Goal: Navigation & Orientation: Find specific page/section

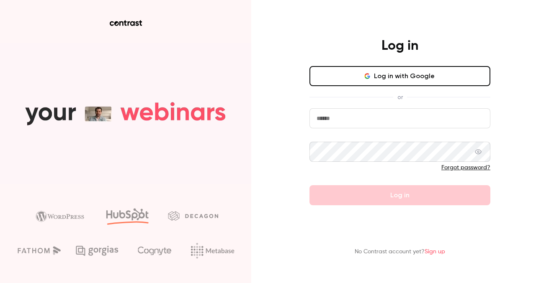
type input "**********"
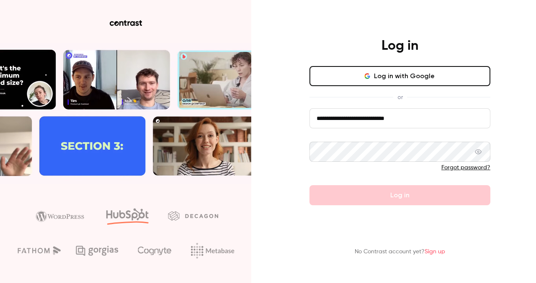
click at [377, 209] on main "**********" at bounding box center [400, 141] width 218 height 283
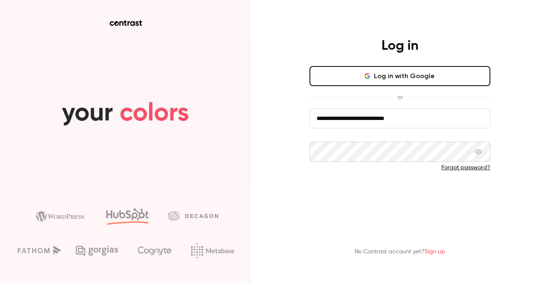
click at [377, 196] on button "Log in" at bounding box center [399, 195] width 181 height 20
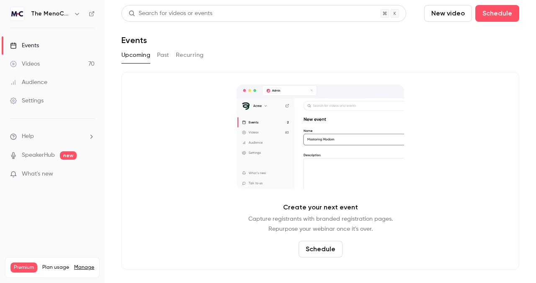
click at [71, 9] on div "The MenoChannel" at bounding box center [56, 14] width 51 height 10
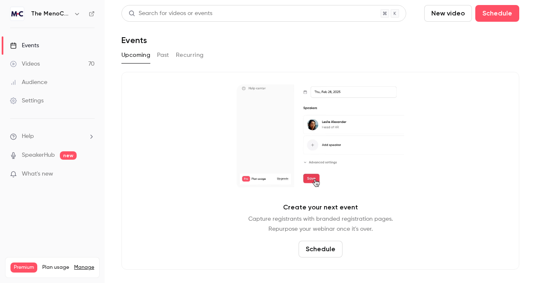
click at [73, 14] on button "button" at bounding box center [77, 14] width 10 height 10
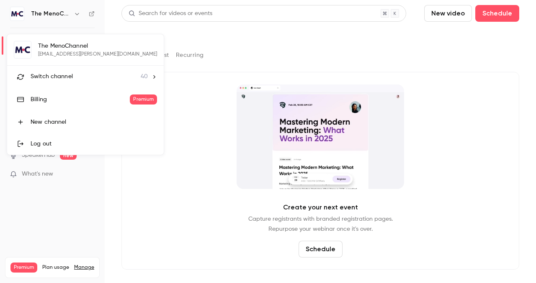
click at [69, 74] on span "Switch channel" at bounding box center [52, 76] width 42 height 9
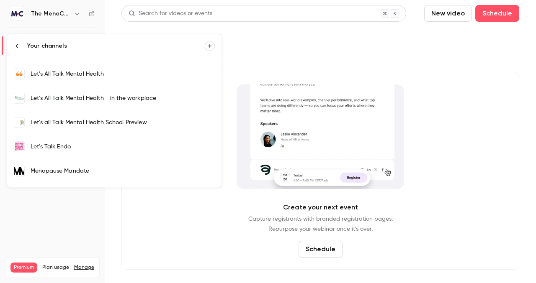
scroll to position [354, 0]
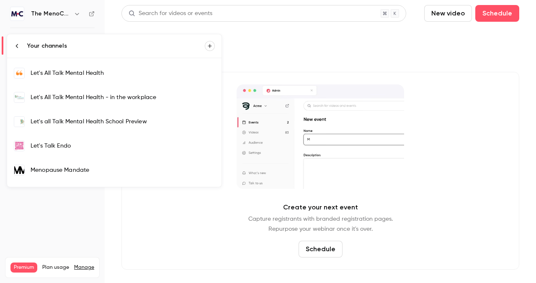
click at [96, 74] on div "Let's All Talk Mental Health" at bounding box center [123, 73] width 184 height 8
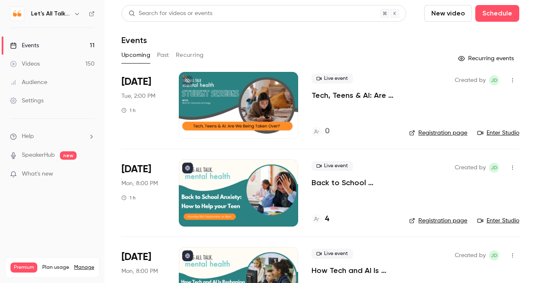
click at [333, 90] on p "Tech, Teens & AI: Are We Being Taken Over?" at bounding box center [353, 95] width 84 height 10
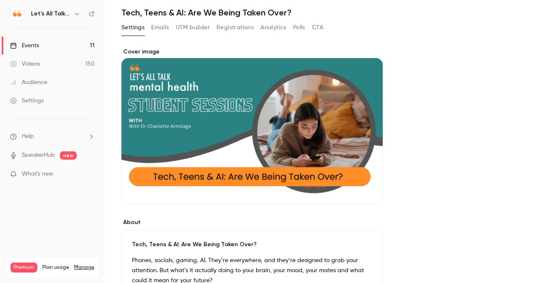
scroll to position [33, 0]
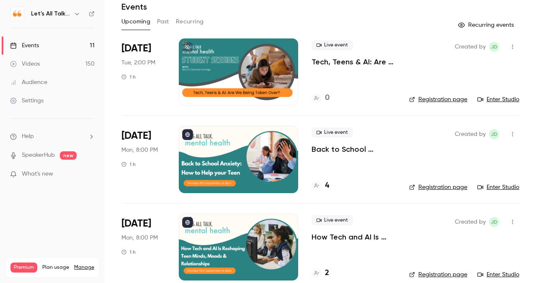
scroll to position [34, 0]
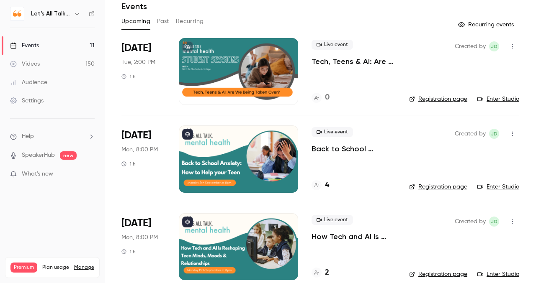
click at [377, 101] on link "Enter Studio" at bounding box center [498, 99] width 42 height 8
